Goal: Check status: Check status

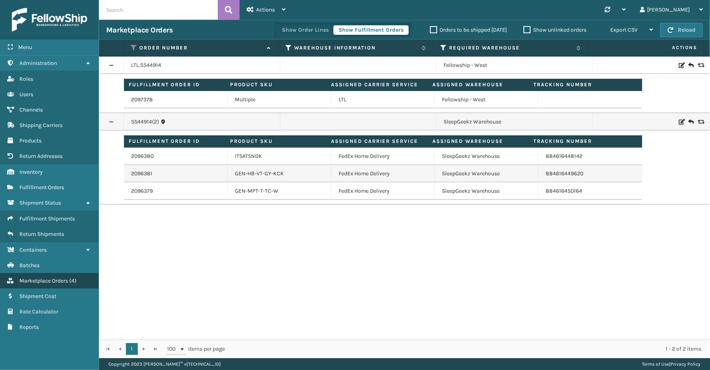
click at [53, 277] on span "Marketplace Orders" at bounding box center [43, 280] width 49 height 7
click at [51, 277] on span "Marketplace Orders" at bounding box center [43, 280] width 49 height 7
click at [52, 215] on span "Fulfillment Shipments" at bounding box center [46, 218] width 55 height 7
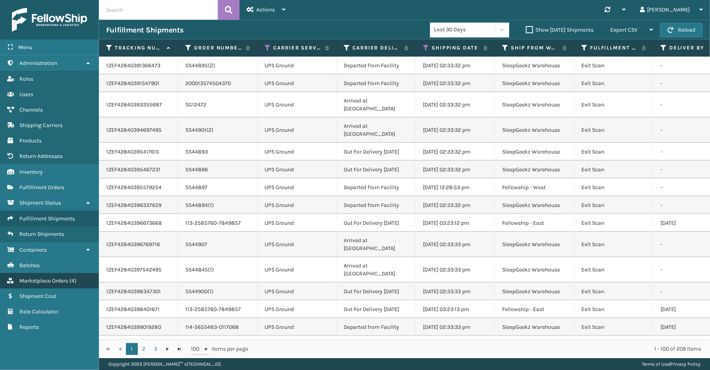
click at [59, 273] on link "Marketplace Orders ( 4 )" at bounding box center [49, 280] width 99 height 15
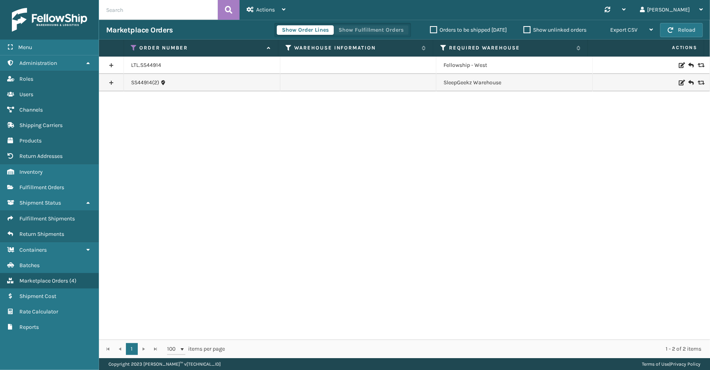
click at [363, 30] on button "Show Fulfillment Orders" at bounding box center [370, 29] width 75 height 9
click at [134, 44] on icon at bounding box center [134, 47] width 6 height 7
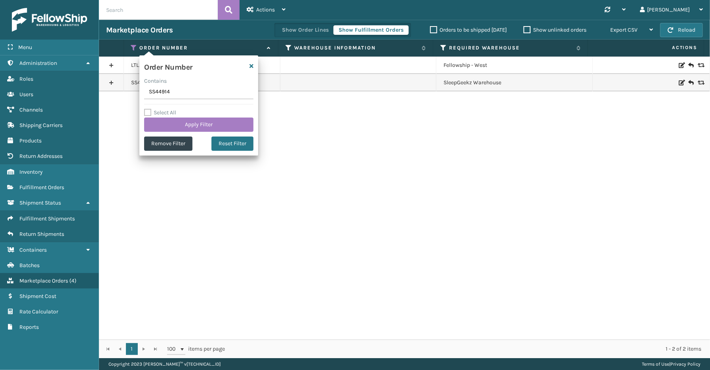
drag, startPoint x: 175, startPoint y: 91, endPoint x: 127, endPoint y: 91, distance: 47.5
click at [117, 92] on section "Marketplace Orders Show Order Lines Show Fulfillment Orders Orders to be shippe…" at bounding box center [404, 189] width 611 height 338
type input "113-7462648-3573064"
click at [186, 125] on button "Apply Filter" at bounding box center [198, 125] width 109 height 14
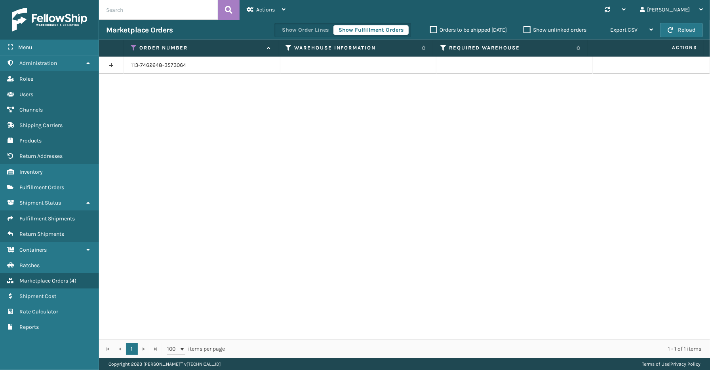
drag, startPoint x: 111, startPoint y: 63, endPoint x: 120, endPoint y: 85, distance: 23.8
click at [111, 63] on link at bounding box center [111, 65] width 25 height 13
